Goal: Task Accomplishment & Management: Use online tool/utility

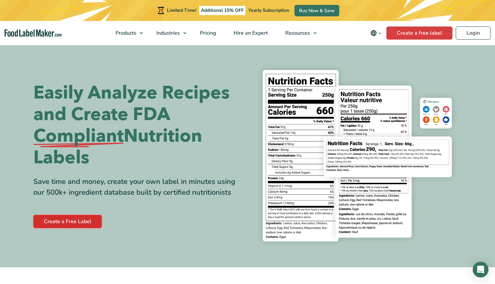
click at [64, 222] on link "Create a Free Label" at bounding box center [67, 221] width 68 height 13
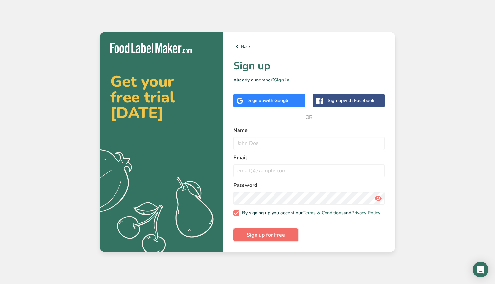
click at [276, 239] on span "Sign up for Free" at bounding box center [266, 235] width 38 height 8
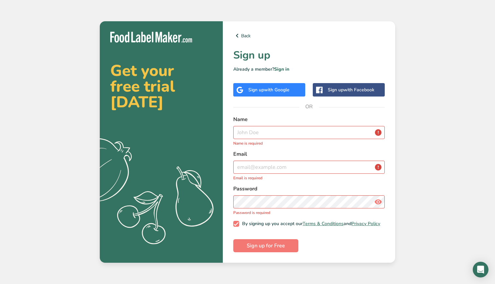
click at [281, 121] on label "Name" at bounding box center [309, 120] width 152 height 8
click at [281, 129] on input "text" at bounding box center [309, 132] width 152 height 13
type input "Juan Suarez"
type input "j.suarez17@tcu.edu"
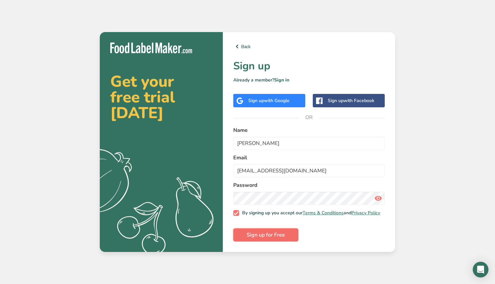
click at [290, 238] on button "Sign up for Free" at bounding box center [265, 235] width 65 height 13
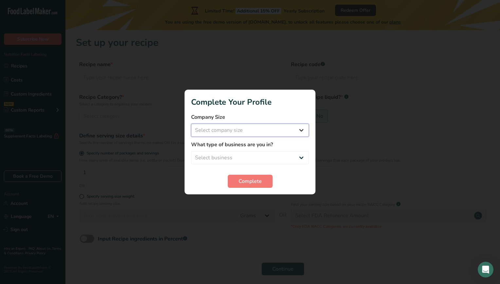
click at [270, 134] on select "Select company size Fewer than 10 Employees 10 to 50 Employees 51 to 500 Employ…" at bounding box center [250, 130] width 118 height 13
select select "1"
click at [191, 124] on select "Select company size Fewer than 10 Employees 10 to 50 Employees 51 to 500 Employ…" at bounding box center [250, 130] width 118 height 13
click at [261, 155] on select "Select business Packaged Food Manufacturer Restaurant & Cafe Bakery Meal Plans …" at bounding box center [250, 157] width 118 height 13
select select "2"
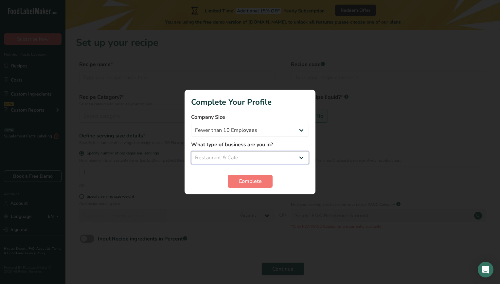
click at [191, 151] on select "Select business Packaged Food Manufacturer Restaurant & Cafe Bakery Meal Plans …" at bounding box center [250, 157] width 118 height 13
click at [261, 180] on span "Complete" at bounding box center [250, 181] width 23 height 8
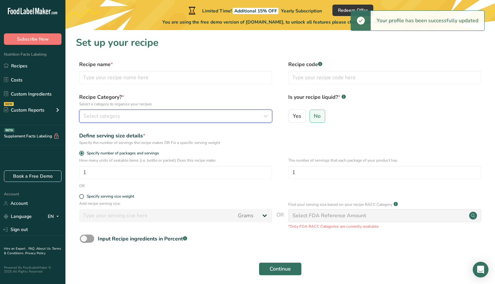
click at [160, 115] on div "Select category" at bounding box center [173, 116] width 181 height 8
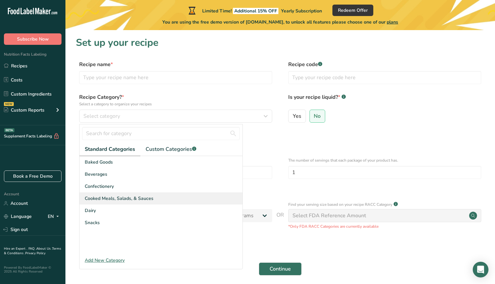
click at [123, 195] on span "Cooked Meals, Salads, & Sauces" at bounding box center [119, 198] width 69 height 7
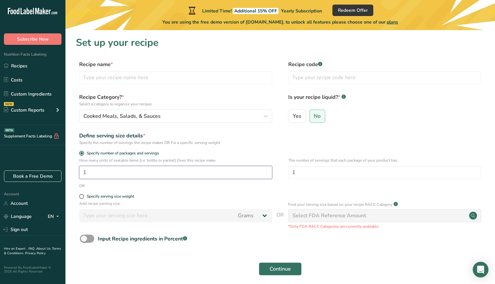
click at [134, 169] on input "1" at bounding box center [175, 172] width 193 height 13
click at [301, 214] on div "Select FDA Reference Amount" at bounding box center [330, 216] width 74 height 8
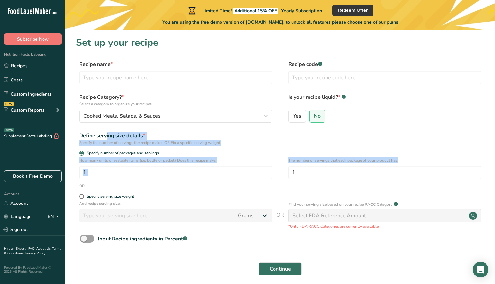
drag, startPoint x: 493, startPoint y: 110, endPoint x: 500, endPoint y: 162, distance: 52.5
click at [495, 162] on html ".a-20{fill:#fff;} Subscribe Now Nutrition Facts Labeling Recipes Costs Custom I…" at bounding box center [247, 155] width 495 height 311
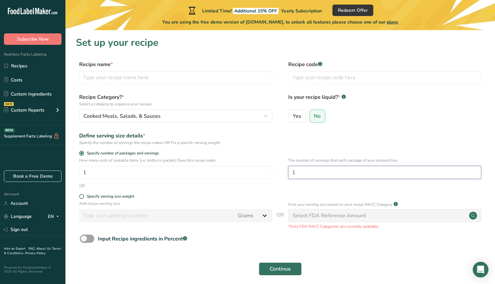
drag, startPoint x: 500, startPoint y: 162, endPoint x: 463, endPoint y: 177, distance: 39.5
click at [463, 177] on input "1" at bounding box center [384, 172] width 193 height 13
click at [237, 173] on input "1" at bounding box center [175, 172] width 193 height 13
type input "4"
click at [320, 113] on span "No" at bounding box center [317, 116] width 7 height 7
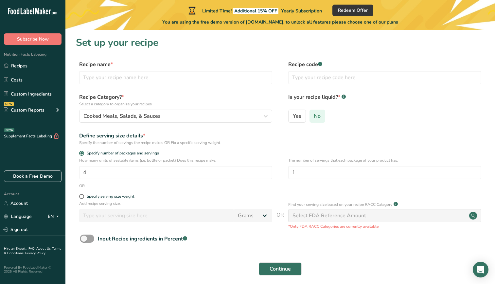
click at [314, 114] on input "No" at bounding box center [312, 116] width 4 height 4
click at [308, 78] on input "text" at bounding box center [384, 77] width 193 height 13
click at [224, 84] on div "Recipe name * Recipe code .a-a{fill:#347362;}.b-a{fill:#fff;}" at bounding box center [280, 75] width 409 height 28
click at [221, 79] on input "text" at bounding box center [175, 77] width 193 height 13
type input "Casserole"
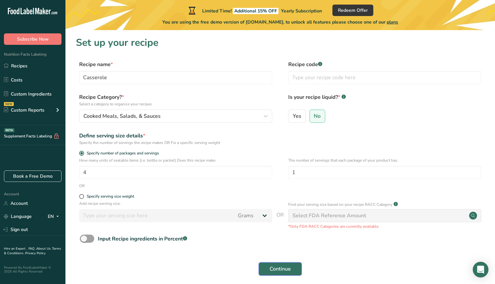
click at [274, 269] on span "Continue" at bounding box center [280, 269] width 21 height 8
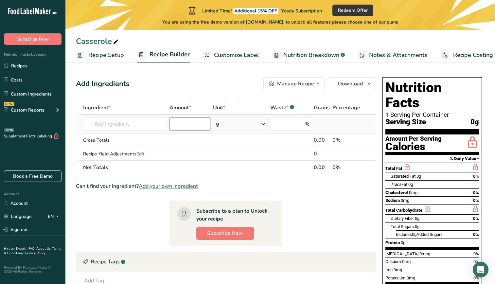
click at [191, 127] on input "number" at bounding box center [190, 124] width 41 height 13
click at [227, 126] on div "g" at bounding box center [240, 124] width 54 height 13
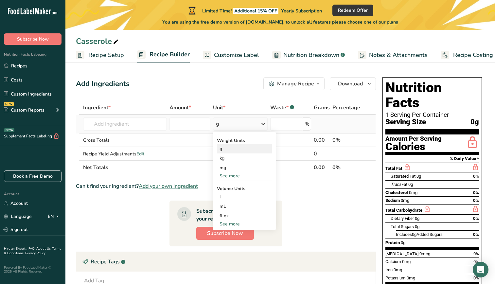
click at [244, 151] on div "g" at bounding box center [244, 148] width 55 height 9
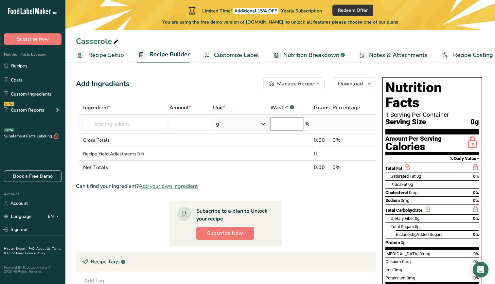
click at [294, 123] on input "number" at bounding box center [286, 124] width 33 height 13
click at [239, 126] on div "g" at bounding box center [240, 124] width 54 height 13
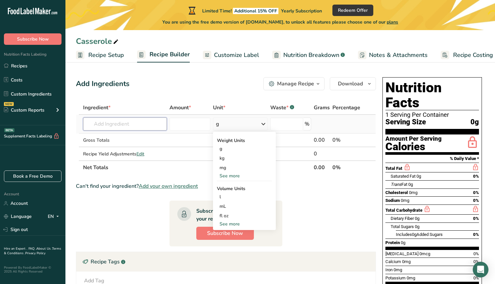
click at [155, 124] on input "text" at bounding box center [125, 124] width 84 height 13
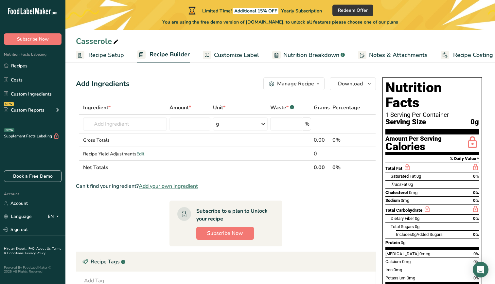
click at [98, 51] on span "Recipe Setup" at bounding box center [106, 55] width 36 height 9
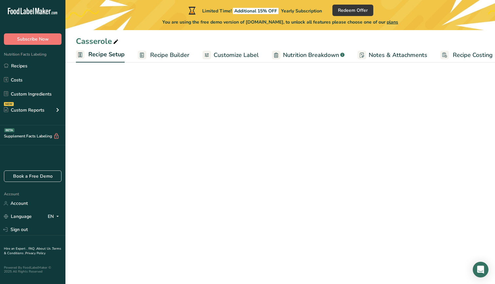
scroll to position [0, 2]
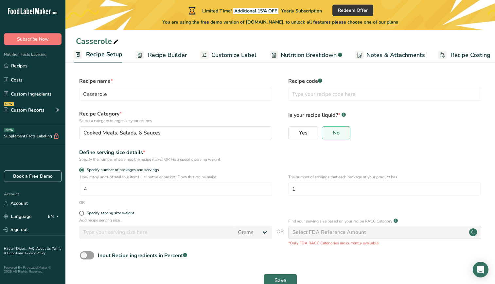
click at [161, 47] on ul "Recipe Setup Recipe Builder Customize Label Nutrition Breakdown .a-a{fill:#3473…" at bounding box center [283, 54] width 441 height 15
click at [160, 56] on span "Recipe Builder" at bounding box center [167, 55] width 39 height 9
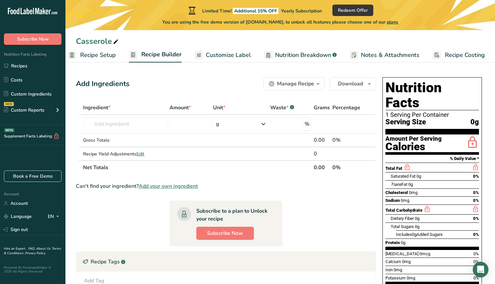
click at [206, 56] on span "Customize Label" at bounding box center [228, 55] width 45 height 9
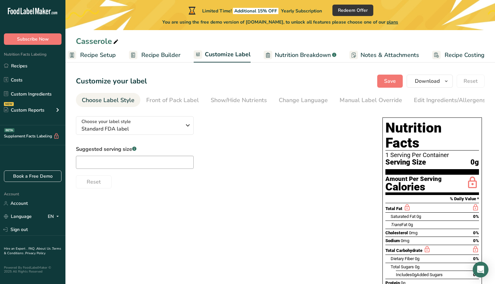
click at [157, 58] on span "Recipe Builder" at bounding box center [160, 55] width 39 height 9
